Goal: Task Accomplishment & Management: Manage account settings

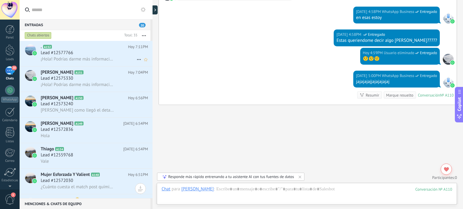
click at [137, 59] on icon at bounding box center [138, 59] width 7 height 7
click at [187, 122] on div at bounding box center [231, 104] width 463 height 209
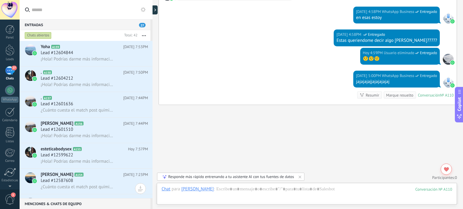
click at [141, 25] on span "27" at bounding box center [142, 25] width 7 height 5
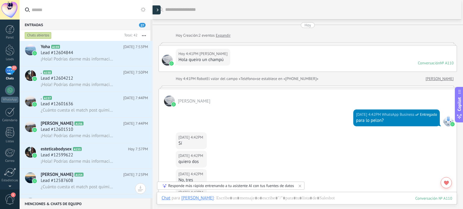
click at [156, 12] on div at bounding box center [156, 9] width 9 height 9
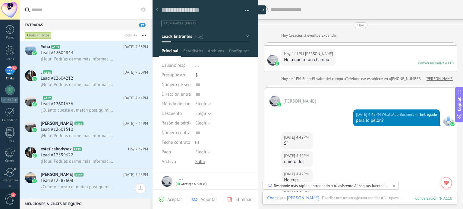
scroll to position [9, 0]
click at [211, 13] on textarea at bounding box center [201, 10] width 80 height 9
click at [257, 9] on div at bounding box center [258, 9] width 9 height 9
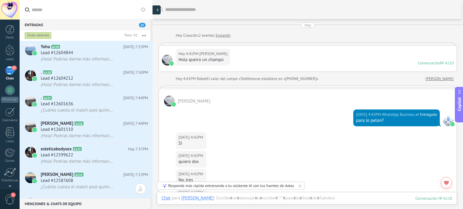
click at [155, 8] on div at bounding box center [156, 9] width 9 height 9
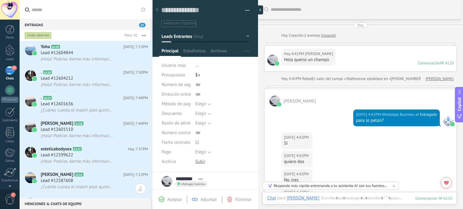
click at [259, 11] on div at bounding box center [258, 9] width 9 height 9
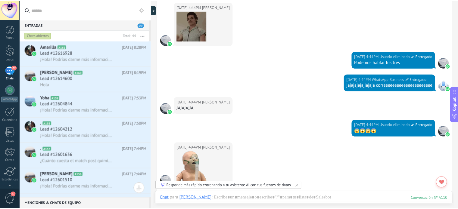
scroll to position [630, 0]
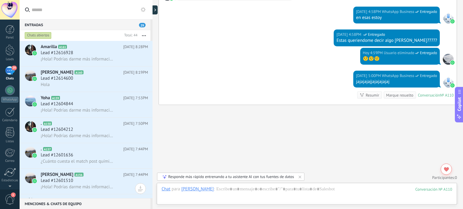
click at [9, 73] on div "29" at bounding box center [10, 70] width 10 height 9
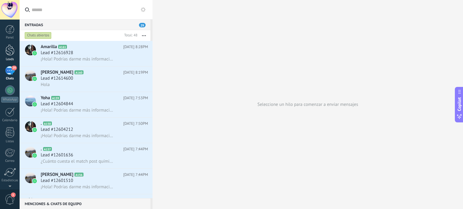
click at [8, 51] on div at bounding box center [9, 50] width 9 height 11
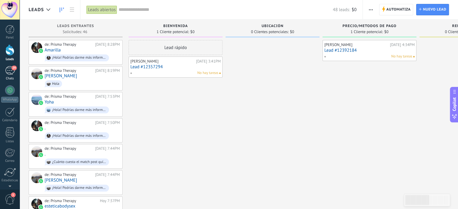
click at [10, 71] on div "29" at bounding box center [10, 70] width 10 height 9
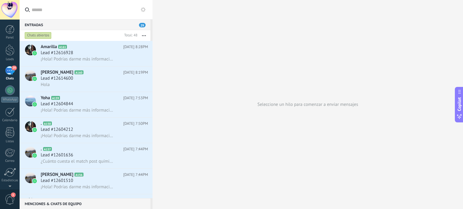
click at [145, 35] on button "button" at bounding box center [143, 35] width 13 height 11
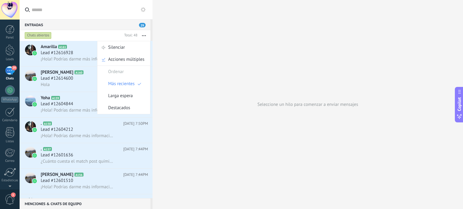
click at [145, 35] on icon "button" at bounding box center [144, 35] width 4 height 1
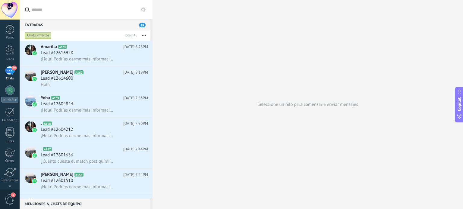
click at [141, 23] on span "29" at bounding box center [142, 25] width 7 height 5
click at [142, 11] on use at bounding box center [143, 9] width 5 height 5
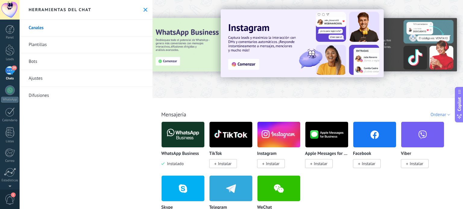
click at [143, 11] on icon at bounding box center [145, 10] width 4 height 4
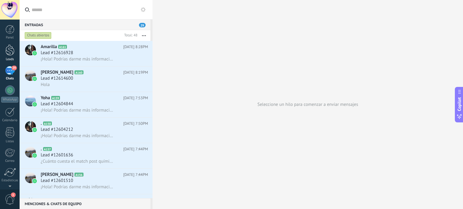
click at [8, 51] on div at bounding box center [9, 50] width 9 height 11
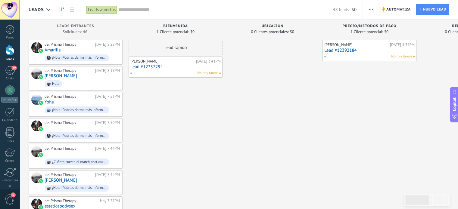
click at [358, 52] on link "Lead #12392184" at bounding box center [369, 50] width 90 height 5
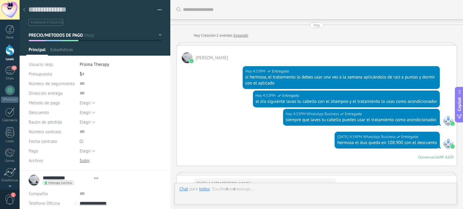
type textarea "**********"
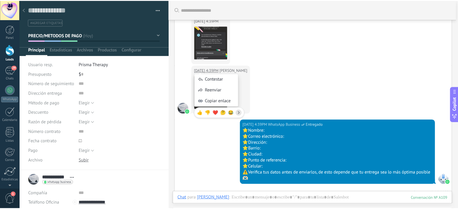
scroll to position [387, 0]
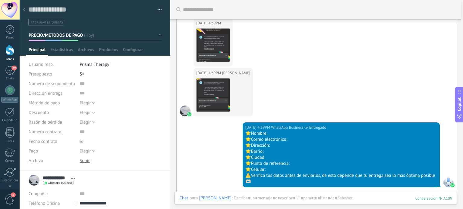
click at [24, 8] on div at bounding box center [24, 10] width 8 height 12
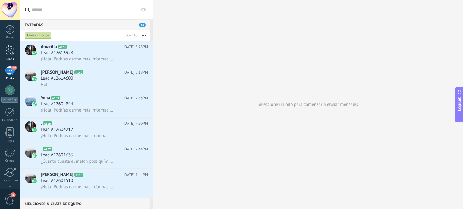
click at [10, 52] on div at bounding box center [9, 50] width 9 height 11
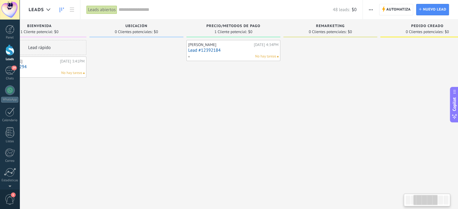
scroll to position [0, 192]
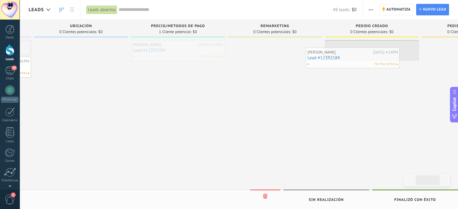
drag, startPoint x: 155, startPoint y: 53, endPoint x: 336, endPoint y: 59, distance: 180.8
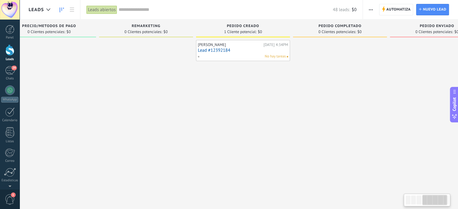
scroll to position [0, 355]
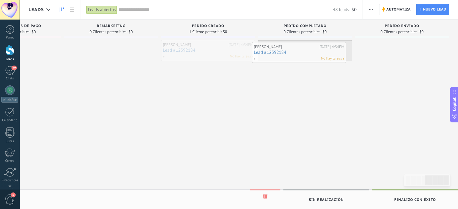
drag, startPoint x: 204, startPoint y: 52, endPoint x: 295, endPoint y: 54, distance: 91.3
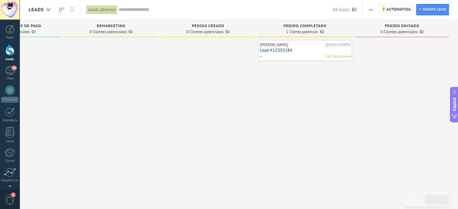
click at [310, 55] on div "No hay tareas" at bounding box center [304, 56] width 88 height 5
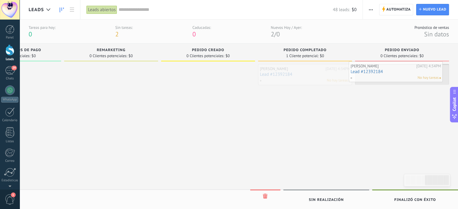
drag, startPoint x: 303, startPoint y: 74, endPoint x: 394, endPoint y: 71, distance: 91.0
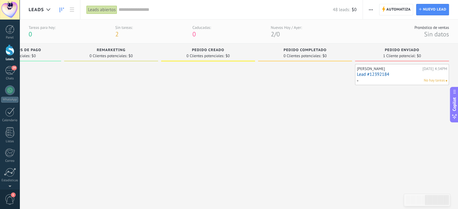
drag, startPoint x: 377, startPoint y: 130, endPoint x: 251, endPoint y: 131, distance: 125.9
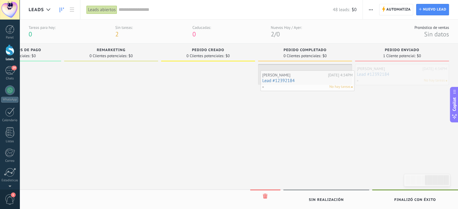
drag, startPoint x: 398, startPoint y: 75, endPoint x: 303, endPoint y: 81, distance: 95.7
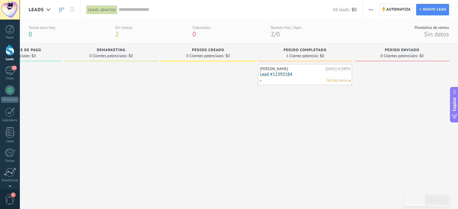
click at [321, 77] on div "[PERSON_NAME][DATE] 4:34PM Lead #12392184 No hay tareas" at bounding box center [305, 74] width 90 height 17
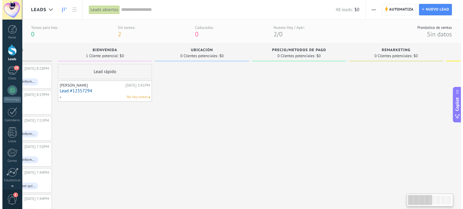
scroll to position [0, 0]
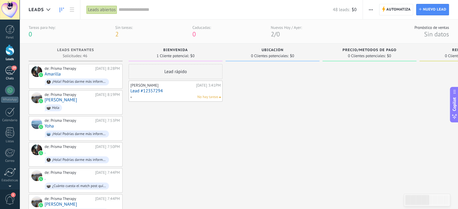
click at [8, 74] on div "29" at bounding box center [10, 70] width 10 height 9
